Goal: Transaction & Acquisition: Subscribe to service/newsletter

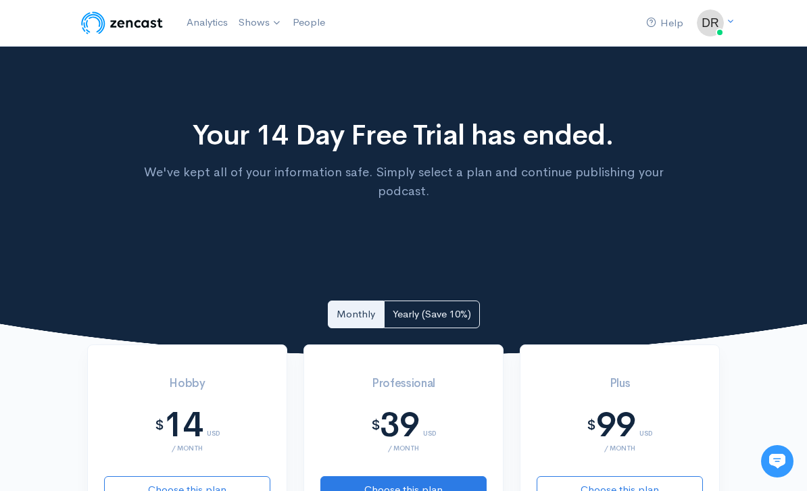
click at [0, 0] on link "Your profile" at bounding box center [0, 0] width 0 height 0
click at [208, 22] on link "Analytics" at bounding box center [207, 22] width 52 height 29
click at [0, 0] on link "The Dumbcast ft my friends" at bounding box center [0, 0] width 0 height 0
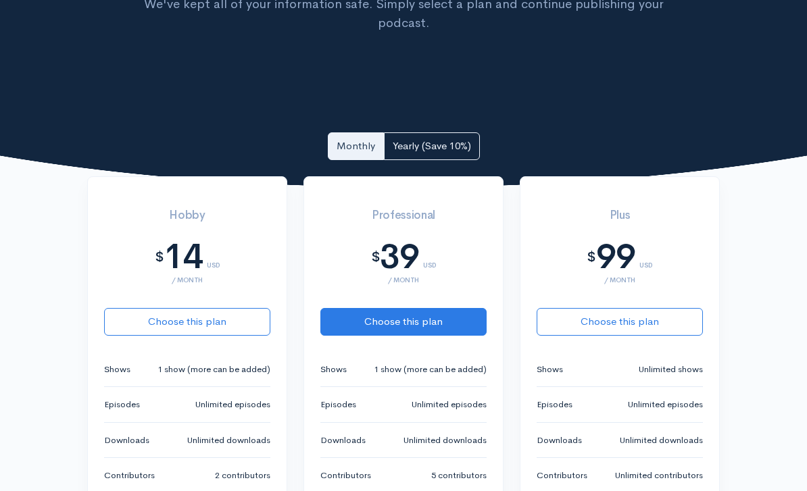
scroll to position [63, 0]
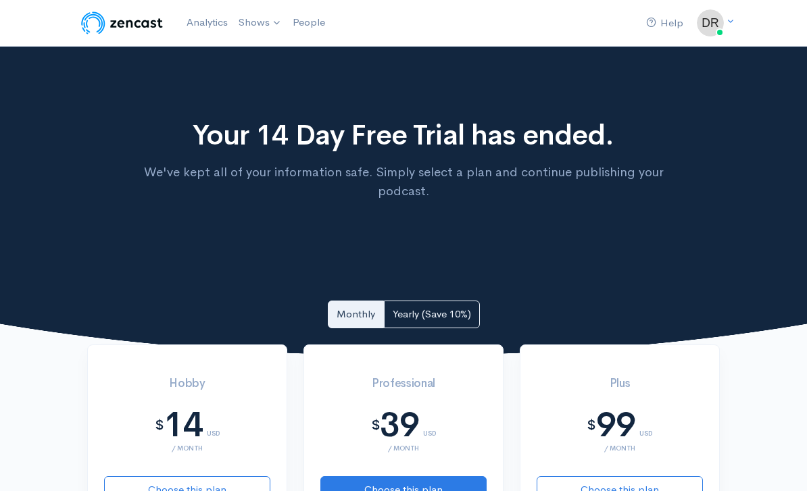
click at [198, 18] on link "Analytics" at bounding box center [207, 22] width 52 height 29
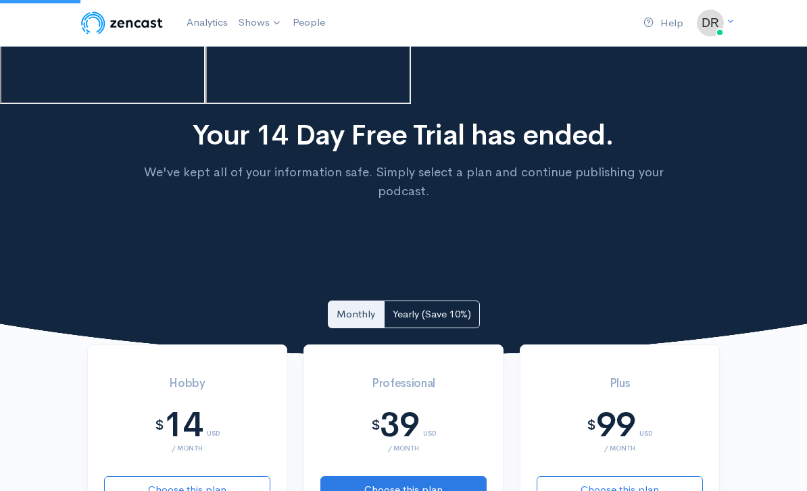
click at [91, 22] on img at bounding box center [122, 22] width 86 height 27
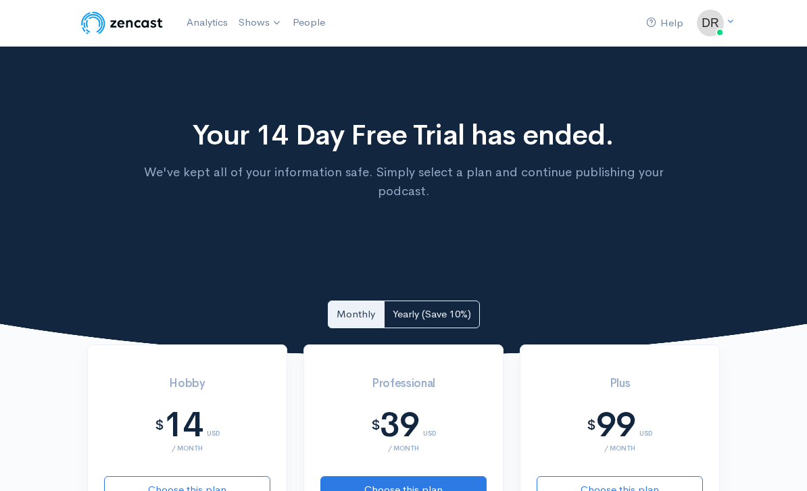
click at [213, 23] on link "Analytics" at bounding box center [207, 22] width 52 height 29
click at [0, 0] on link "Team settings" at bounding box center [0, 0] width 0 height 0
click at [739, 81] on div "Your 14 Day Free Trial has ended. We've kept all of your information safe. Simp…" at bounding box center [403, 202] width 807 height 311
click at [0, 0] on link "The Dumbcast ft my friends" at bounding box center [0, 0] width 0 height 0
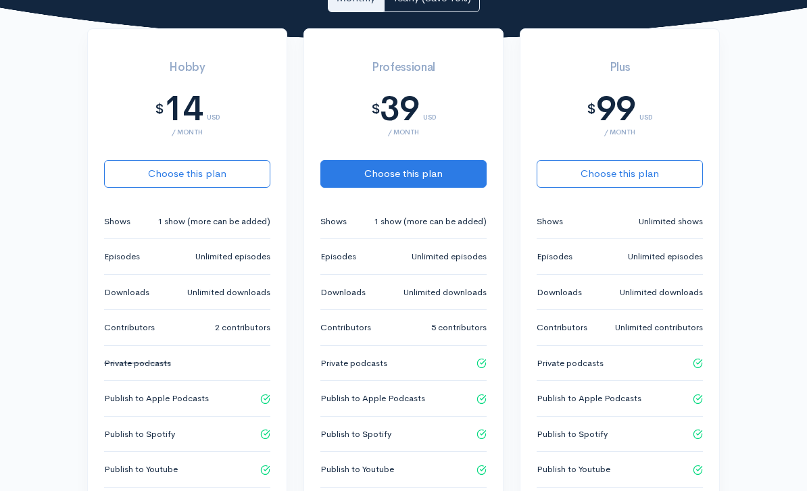
click at [176, 186] on button "Choose this plan" at bounding box center [187, 175] width 166 height 28
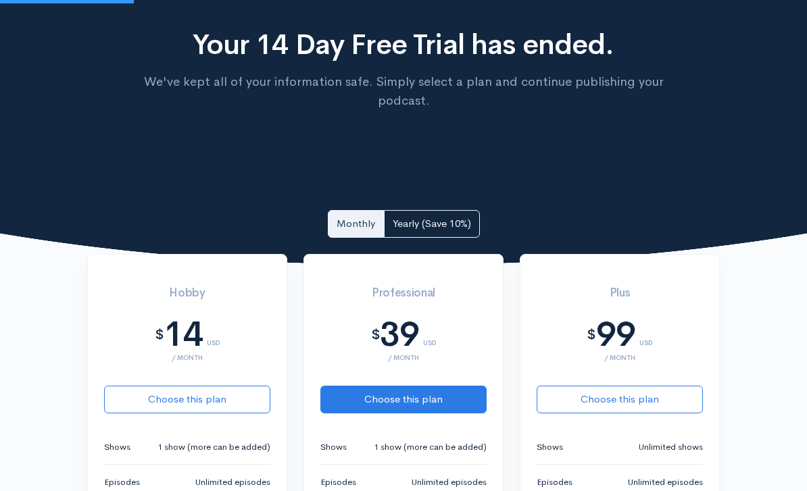
scroll to position [63, 0]
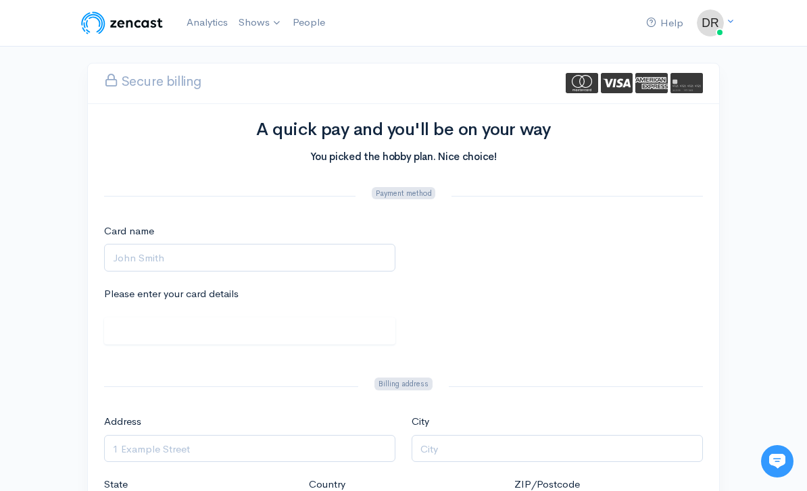
click at [0, 0] on link "The Dumbcast ft my friends" at bounding box center [0, 0] width 0 height 0
